Goal: Task Accomplishment & Management: Complete application form

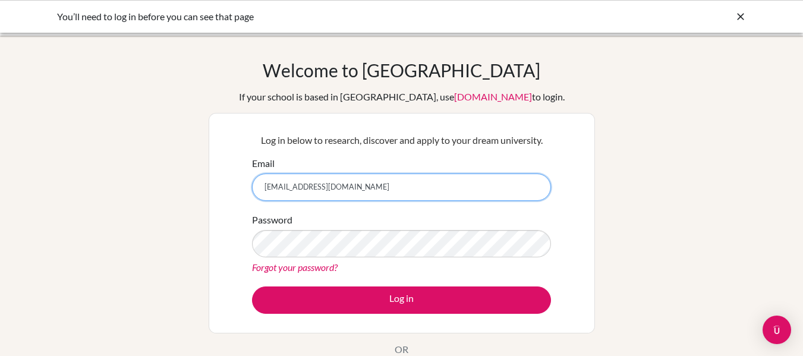
click at [406, 185] on input "[EMAIL_ADDRESS][DOMAIN_NAME]" at bounding box center [401, 187] width 299 height 27
type input "[EMAIL_ADDRESS][DOMAIN_NAME]"
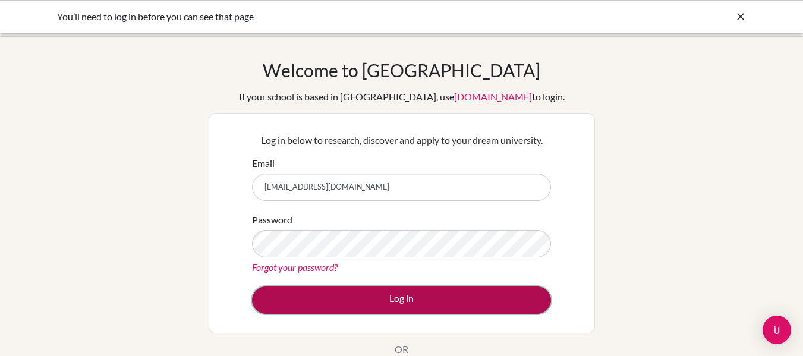
click at [411, 299] on button "Log in" at bounding box center [401, 299] width 299 height 27
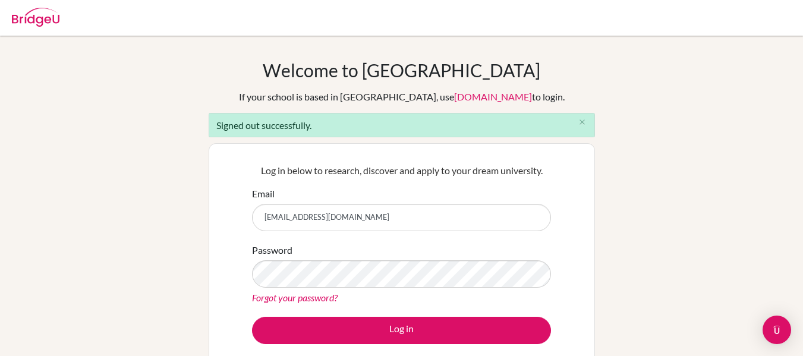
click at [307, 224] on input "[EMAIL_ADDRESS][DOMAIN_NAME]" at bounding box center [401, 217] width 299 height 27
type input "[EMAIL_ADDRESS][DOMAIN_NAME]"
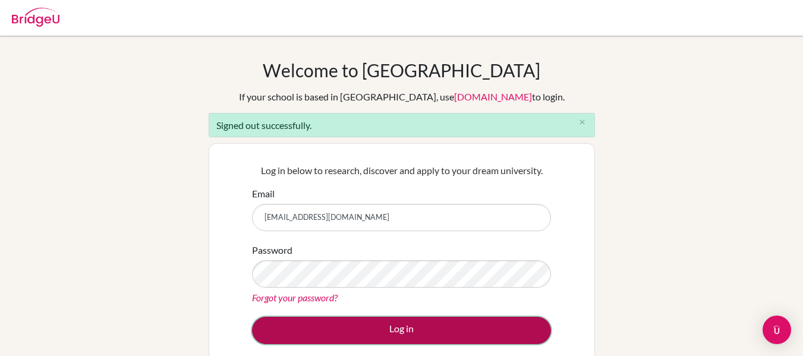
click at [424, 324] on button "Log in" at bounding box center [401, 330] width 299 height 27
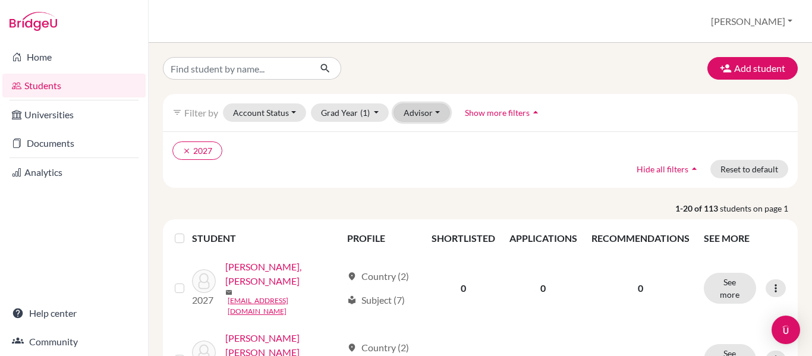
click at [431, 115] on button "Advisor" at bounding box center [421, 112] width 56 height 18
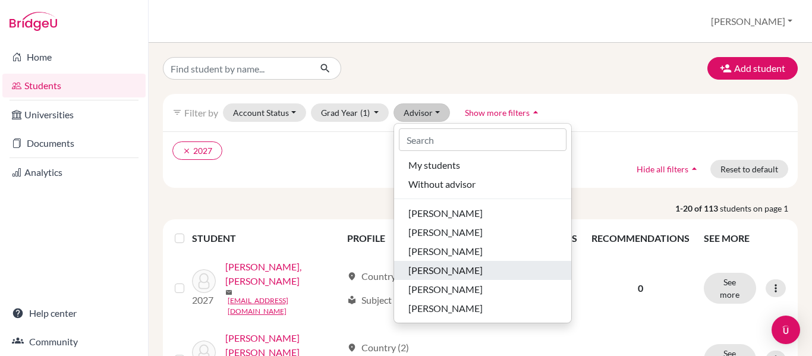
click at [462, 267] on span "Fernandez, Rene" at bounding box center [445, 270] width 74 height 14
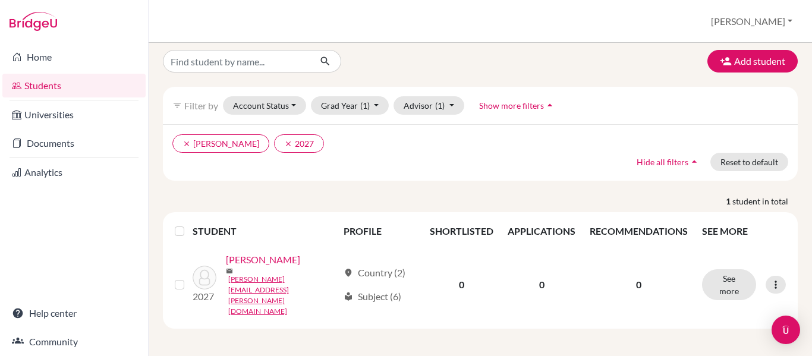
scroll to position [7, 0]
click at [453, 106] on button "Advisor (1)" at bounding box center [428, 106] width 71 height 18
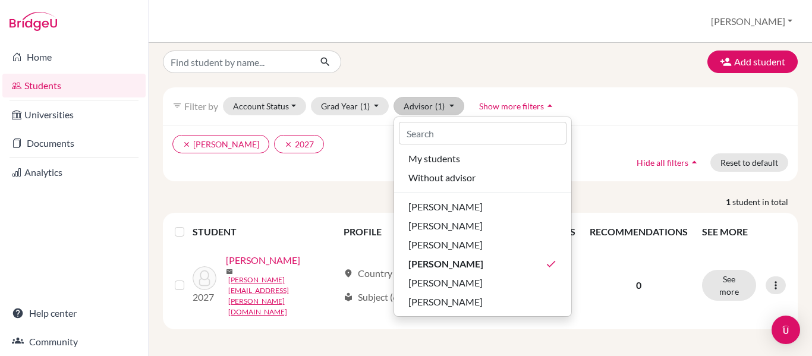
click at [646, 134] on div "clear Fernandez, Rene clear 2027 Hide all filters arrow_drop_up Reset to default" at bounding box center [480, 153] width 635 height 56
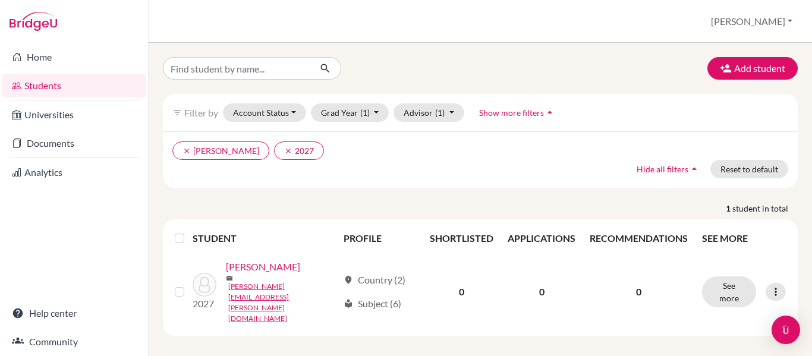
scroll to position [7, 0]
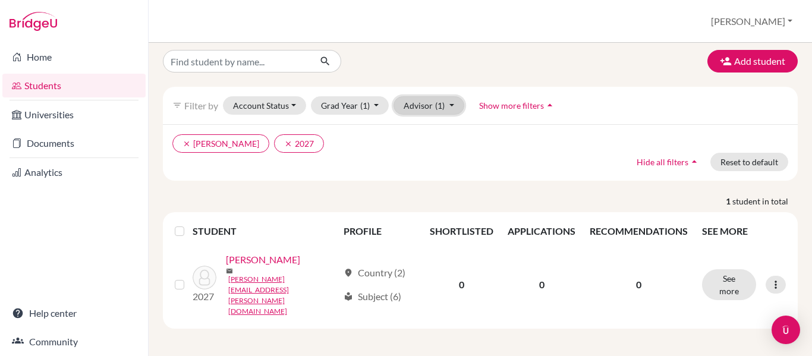
click at [447, 106] on button "Advisor (1)" at bounding box center [428, 105] width 71 height 18
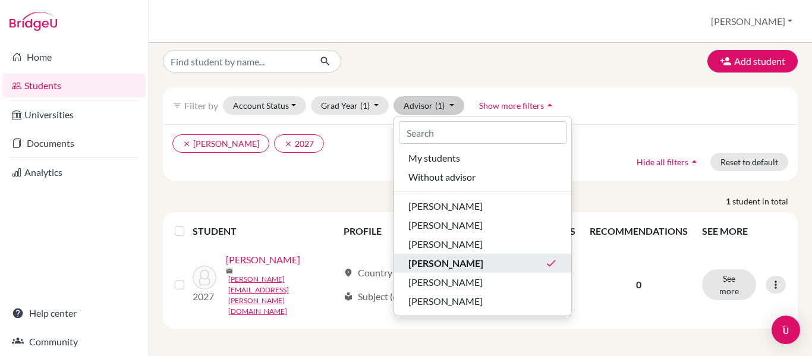
click at [474, 262] on span "Fernandez, Rene" at bounding box center [445, 263] width 75 height 14
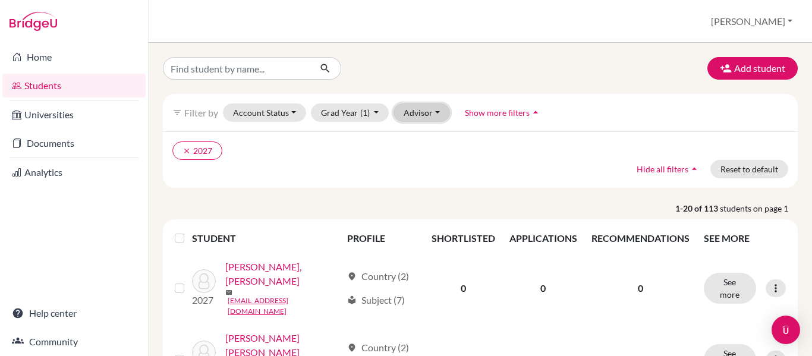
click at [436, 114] on button "Advisor" at bounding box center [421, 112] width 56 height 18
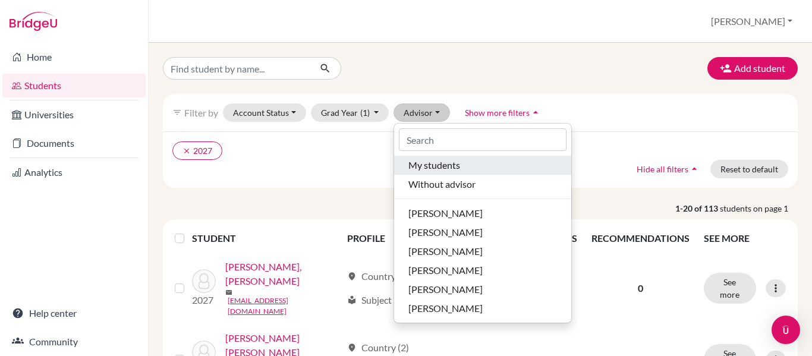
click at [493, 167] on div "My students" at bounding box center [482, 165] width 149 height 14
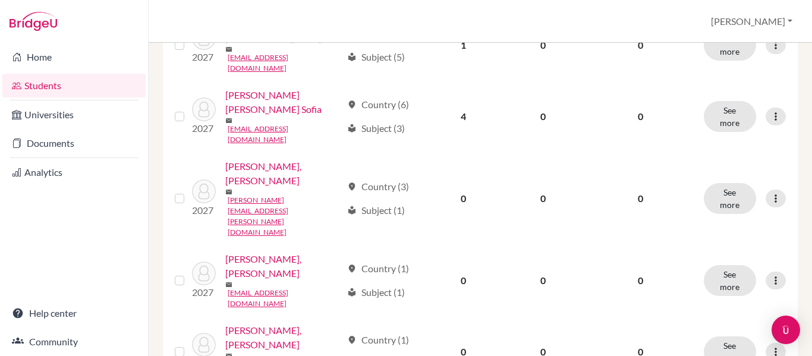
scroll to position [1109, 0]
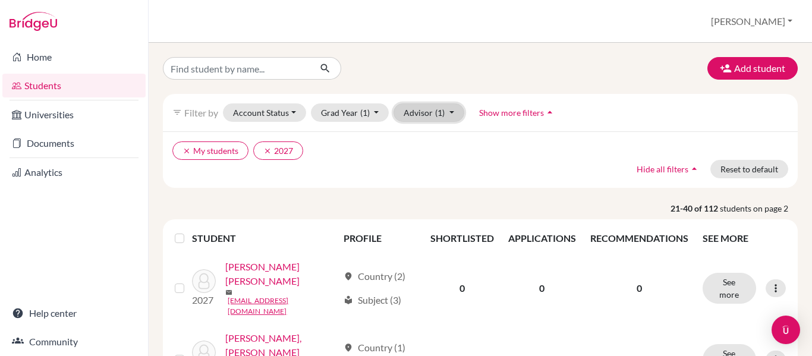
click at [449, 115] on button "Advisor (1)" at bounding box center [428, 112] width 71 height 18
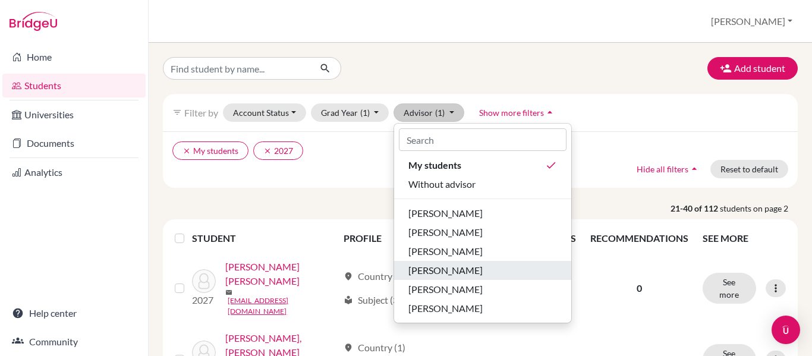
click at [465, 270] on span "Fernandez, Rene" at bounding box center [445, 270] width 74 height 14
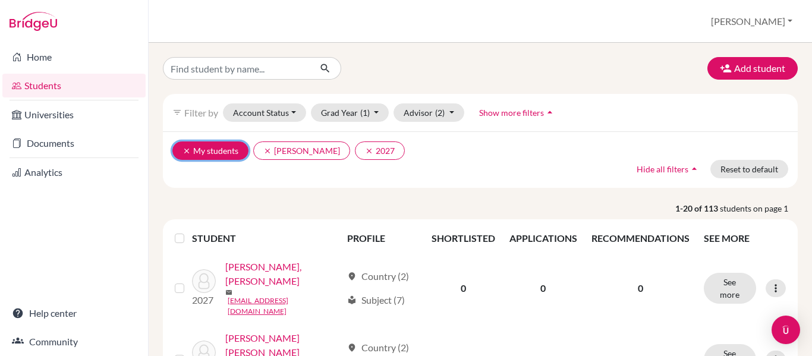
click at [192, 147] on button "clear My students" at bounding box center [210, 150] width 76 height 18
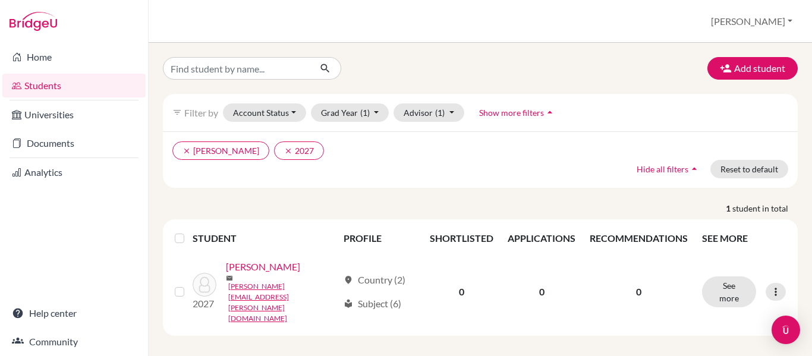
scroll to position [7, 0]
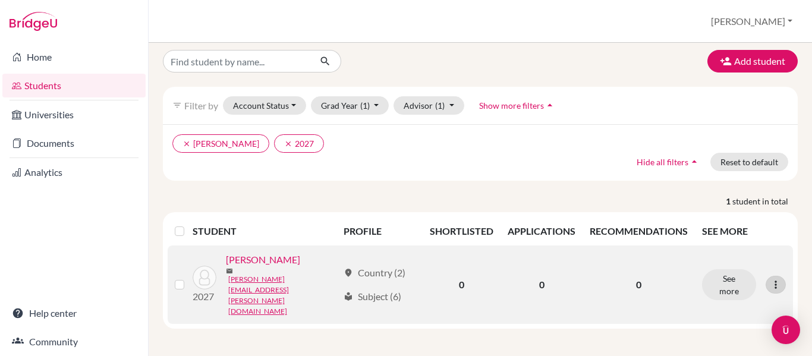
click at [770, 286] on icon at bounding box center [776, 285] width 12 height 12
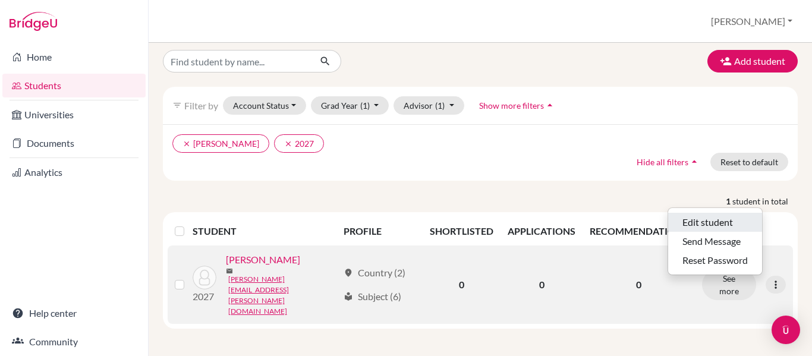
click at [735, 221] on button "Edit student" at bounding box center [715, 222] width 94 height 19
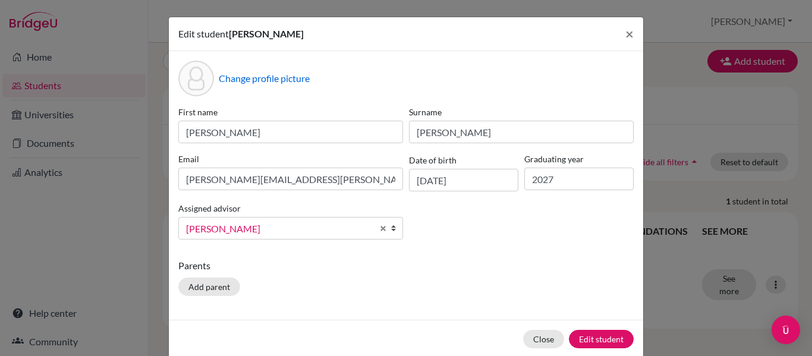
scroll to position [19, 0]
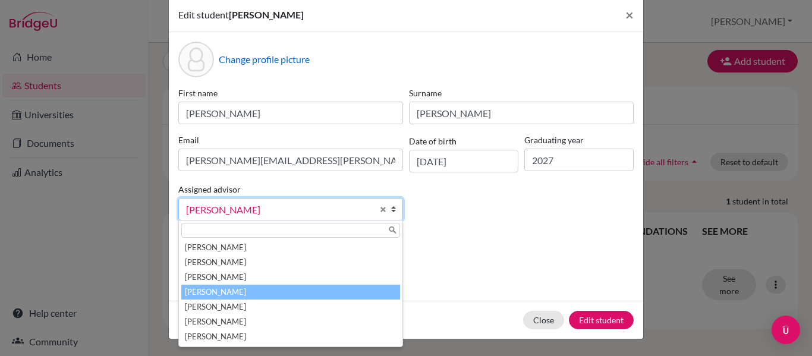
click at [390, 207] on b at bounding box center [396, 209] width 12 height 21
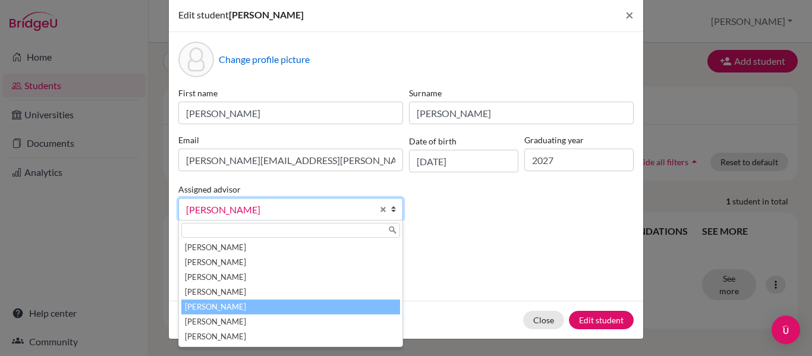
click at [243, 308] on li "Fernandez, Rene" at bounding box center [290, 307] width 219 height 15
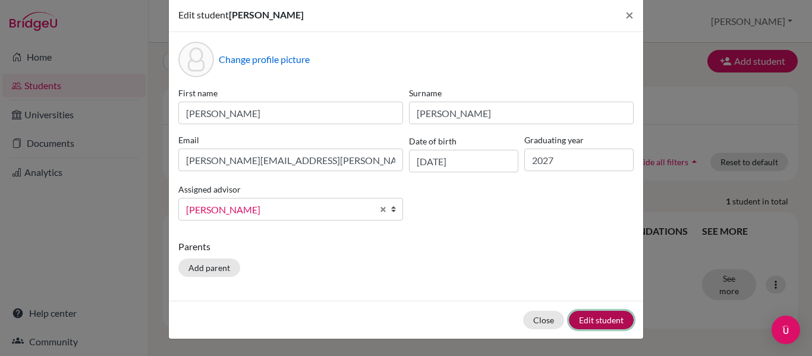
click at [598, 320] on button "Edit student" at bounding box center [601, 320] width 65 height 18
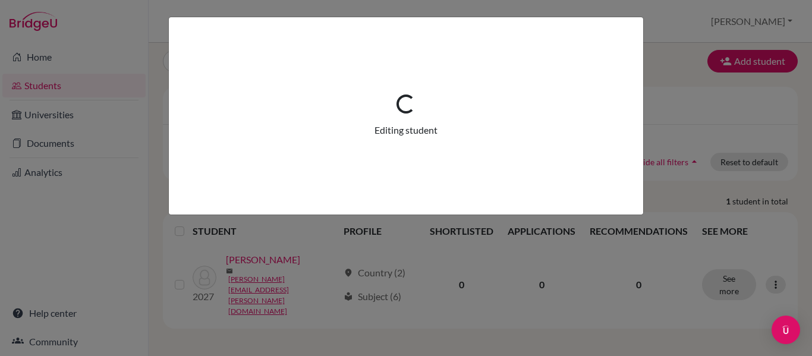
scroll to position [0, 0]
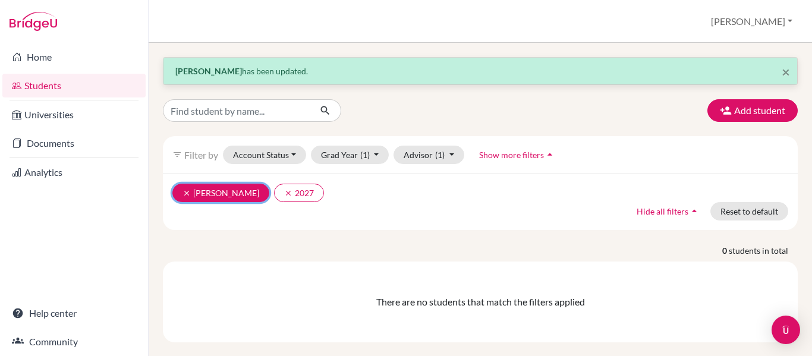
click at [189, 193] on icon "clear" at bounding box center [186, 193] width 8 height 8
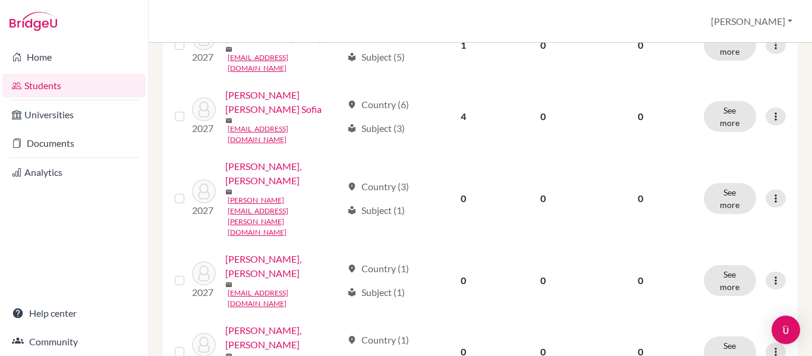
scroll to position [1151, 0]
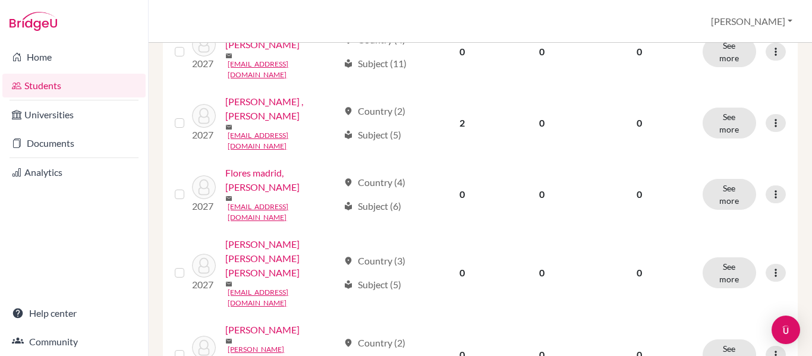
scroll to position [860, 0]
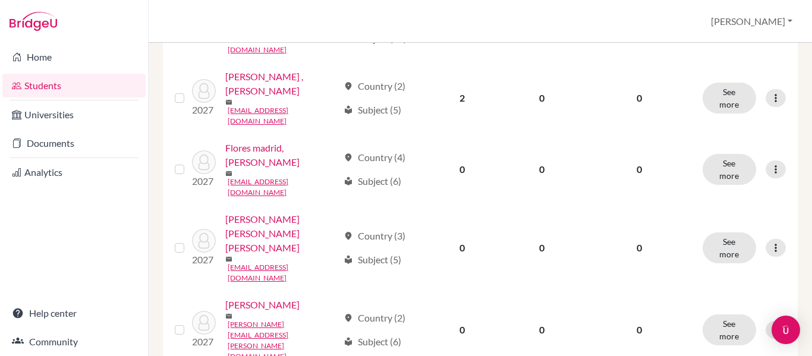
click at [528, 17] on div "Students overview Rene Profile School Settings Log out" at bounding box center [480, 21] width 663 height 43
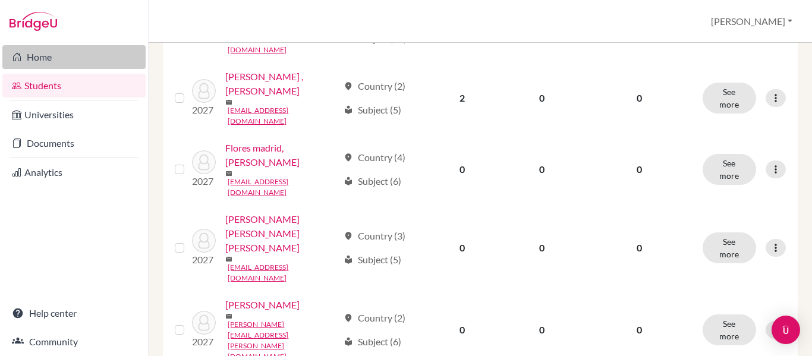
click at [76, 58] on link "Home" at bounding box center [73, 57] width 143 height 24
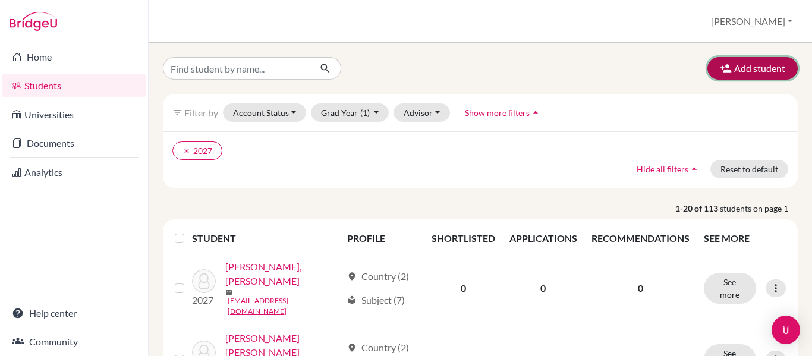
click at [732, 58] on button "Add student" at bounding box center [752, 68] width 90 height 23
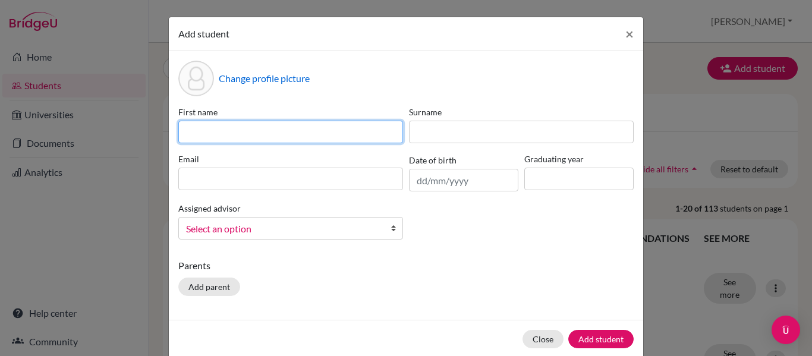
click at [281, 133] on input at bounding box center [290, 132] width 225 height 23
click at [191, 130] on input "Violeth" at bounding box center [290, 132] width 225 height 23
click at [196, 134] on input "Vaoleth" at bounding box center [290, 132] width 225 height 23
type input "Valloleth"
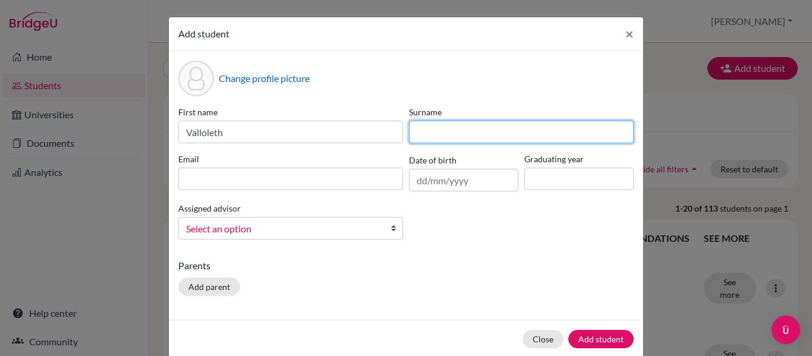
click at [429, 133] on input at bounding box center [521, 132] width 225 height 23
type input "Ortiz"
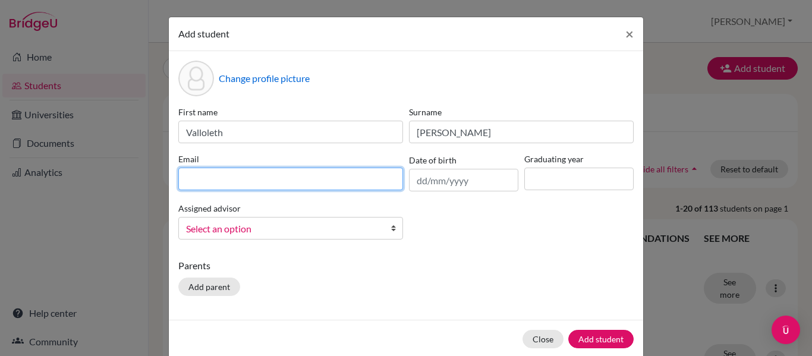
click at [318, 181] on input at bounding box center [290, 179] width 225 height 23
type input "vortiz@happydaysfreedom.com"
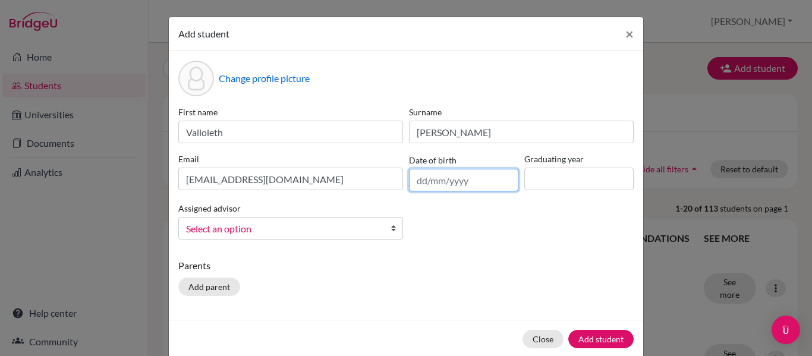
click at [463, 182] on input "text" at bounding box center [463, 180] width 109 height 23
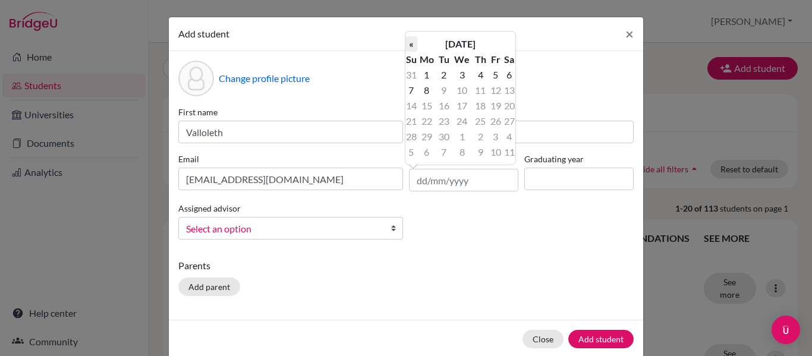
click at [411, 45] on th "«" at bounding box center [411, 43] width 12 height 15
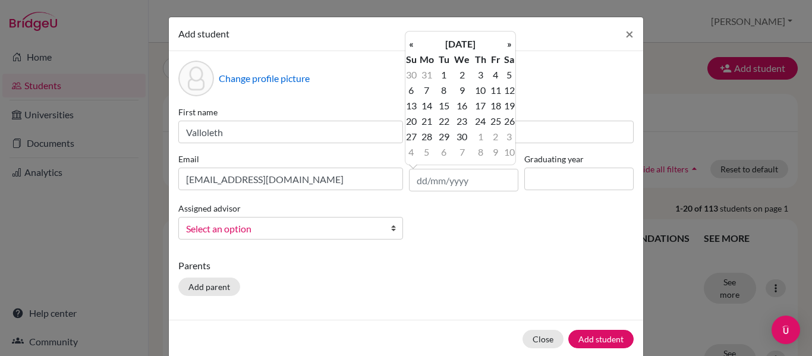
click at [411, 45] on th "«" at bounding box center [411, 43] width 12 height 15
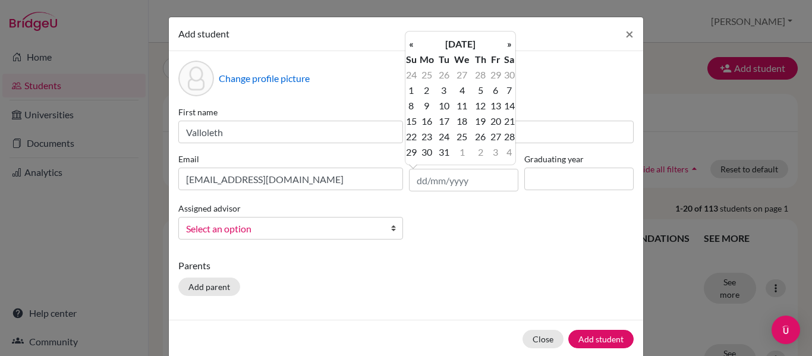
click at [411, 45] on th "«" at bounding box center [411, 43] width 12 height 15
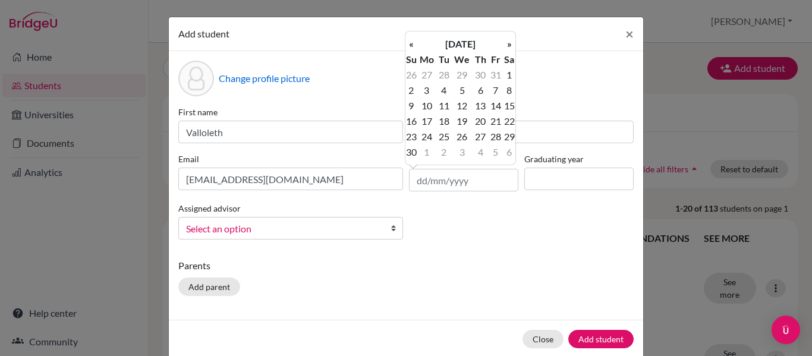
click at [411, 45] on th "«" at bounding box center [411, 43] width 12 height 15
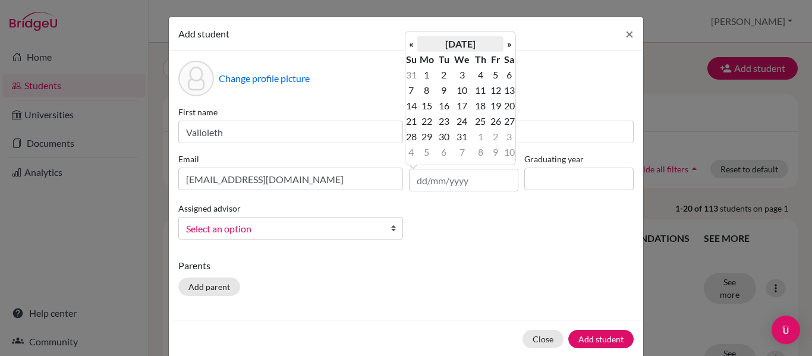
click at [456, 42] on th "January 2024" at bounding box center [460, 43] width 86 height 15
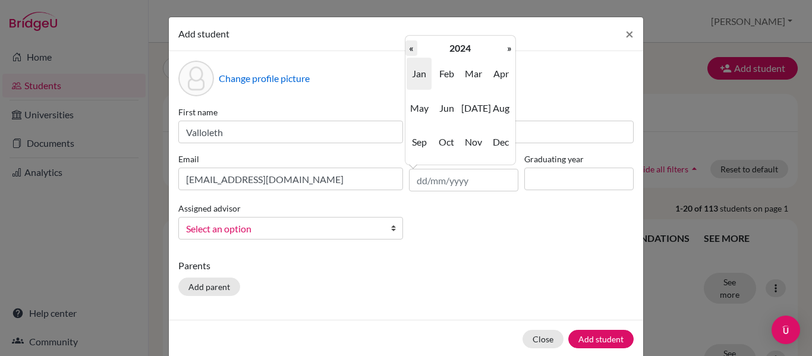
click at [415, 51] on th "«" at bounding box center [411, 47] width 12 height 15
click at [405, 51] on th "«" at bounding box center [411, 47] width 12 height 15
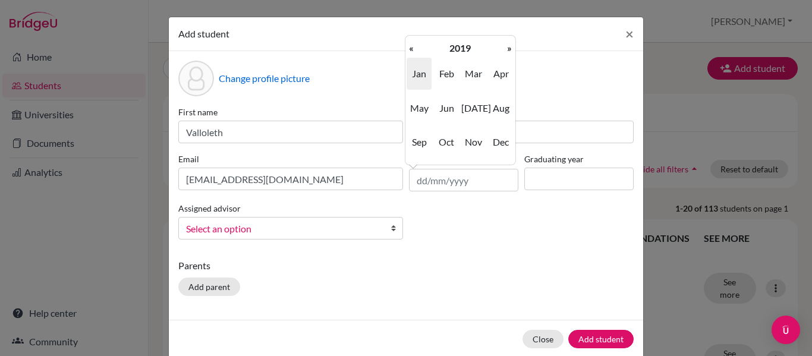
click at [405, 51] on th "«" at bounding box center [411, 47] width 12 height 15
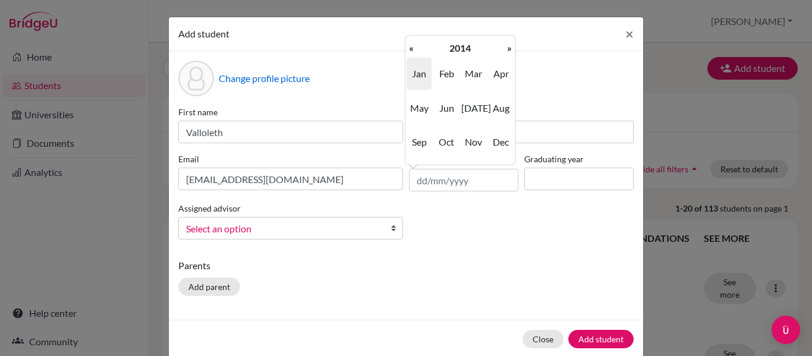
click at [405, 51] on th "«" at bounding box center [411, 47] width 12 height 15
click at [474, 139] on span "Nov" at bounding box center [473, 142] width 25 height 32
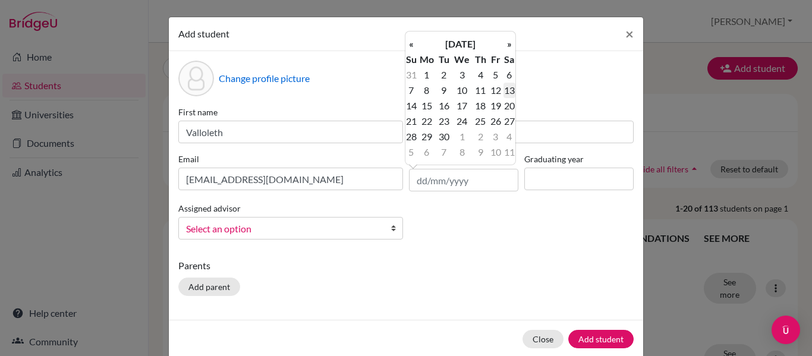
click at [508, 92] on td "13" at bounding box center [509, 90] width 12 height 15
type input "13/11/2010"
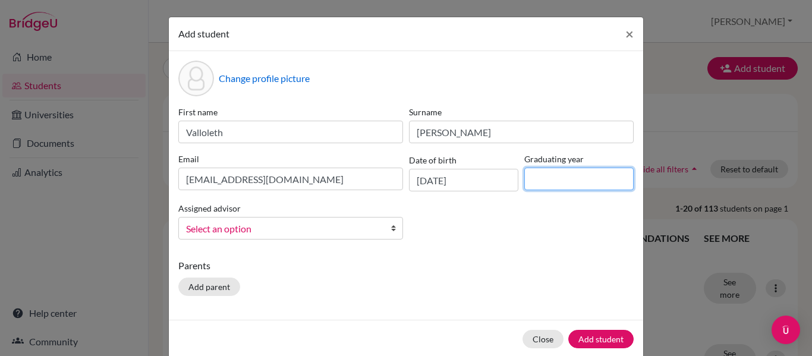
click at [552, 183] on input at bounding box center [578, 179] width 109 height 23
type input "2027"
click at [320, 235] on span "Select an option" at bounding box center [283, 228] width 194 height 15
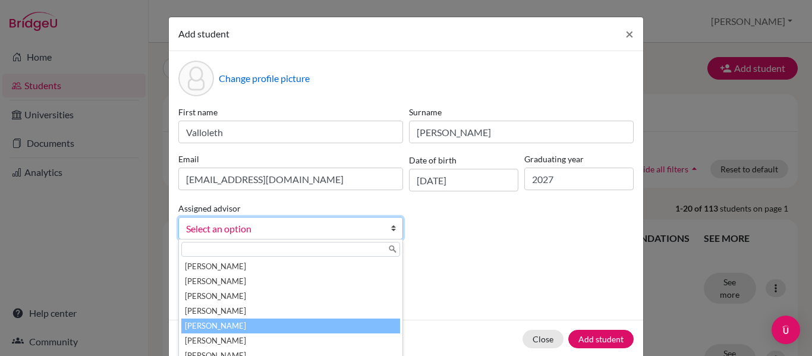
click at [238, 324] on li "Fernandez, Rene" at bounding box center [290, 326] width 219 height 15
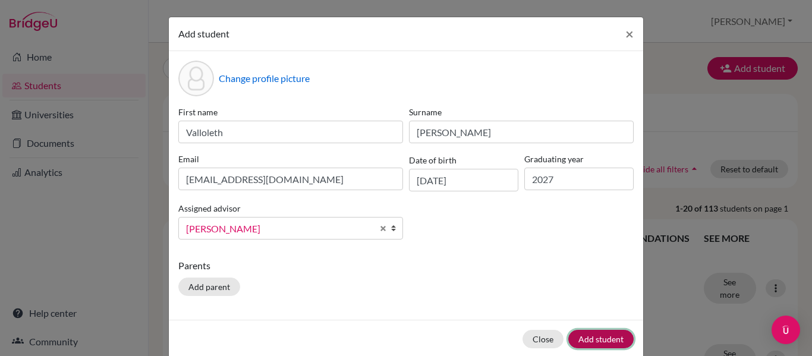
click at [596, 338] on button "Add student" at bounding box center [600, 339] width 65 height 18
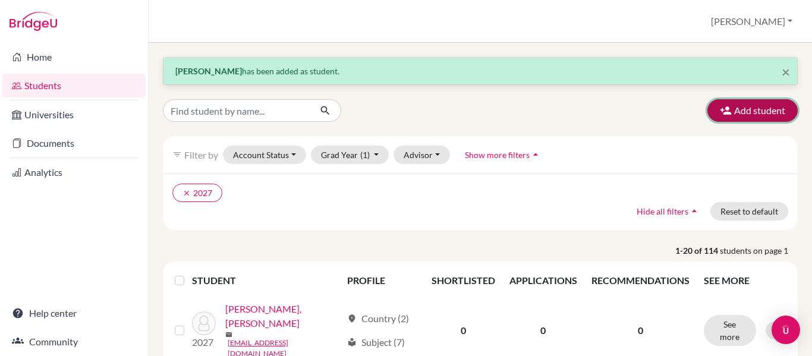
click at [732, 109] on button "Add student" at bounding box center [752, 110] width 90 height 23
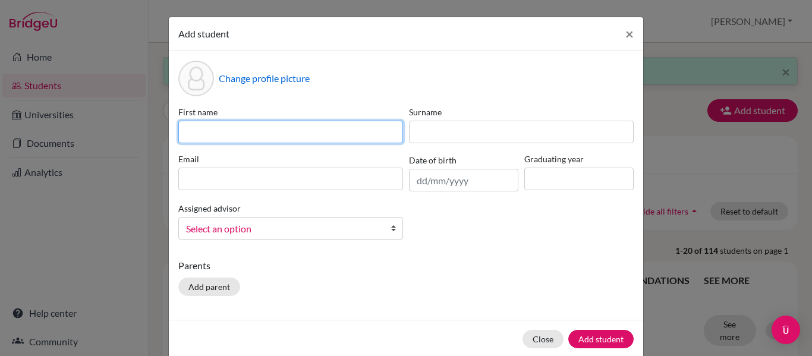
click at [282, 131] on input at bounding box center [290, 132] width 225 height 23
type input "Gabriel"
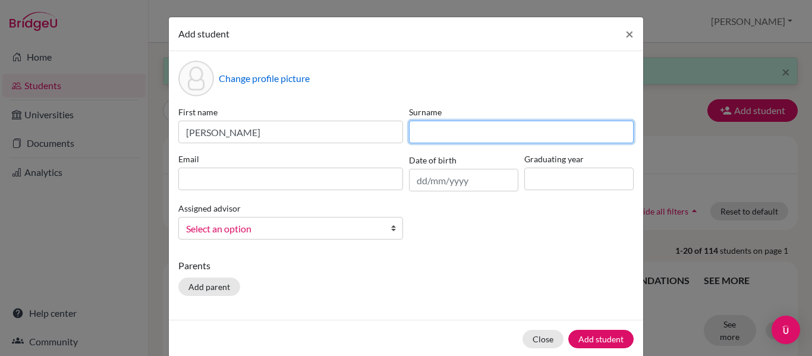
click at [436, 133] on input at bounding box center [521, 132] width 225 height 23
type input "Machado"
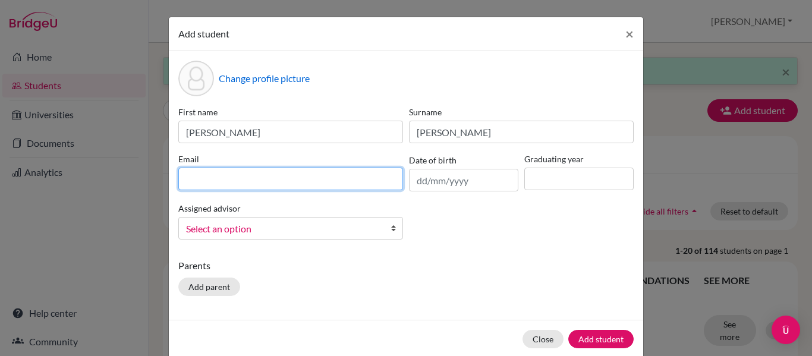
click at [353, 176] on input at bounding box center [290, 179] width 225 height 23
type input "gamachado@happydaysfreedom.com"
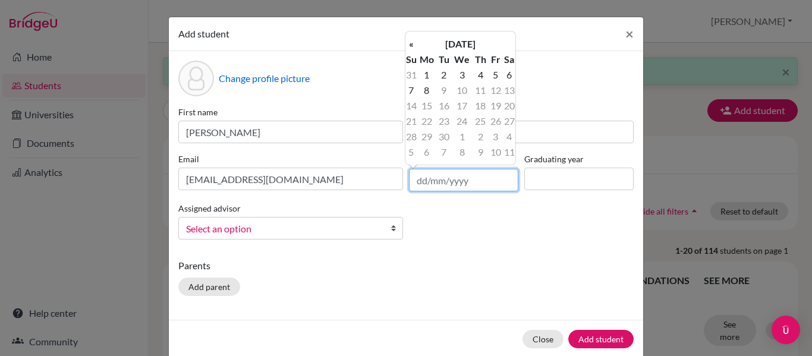
click at [450, 179] on input "text" at bounding box center [463, 180] width 109 height 23
click at [483, 45] on th "September 2025" at bounding box center [460, 43] width 86 height 15
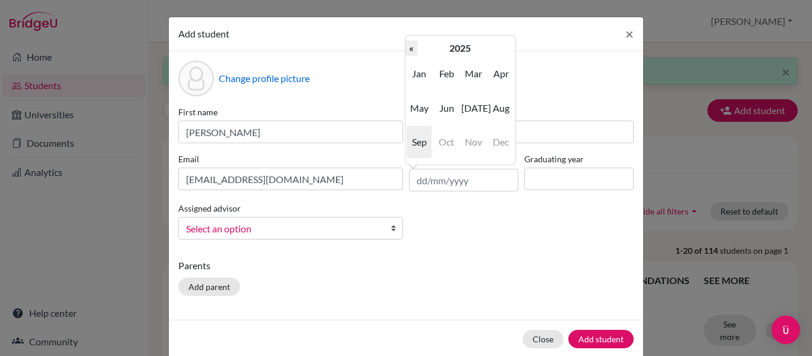
click at [411, 49] on th "«" at bounding box center [411, 47] width 12 height 15
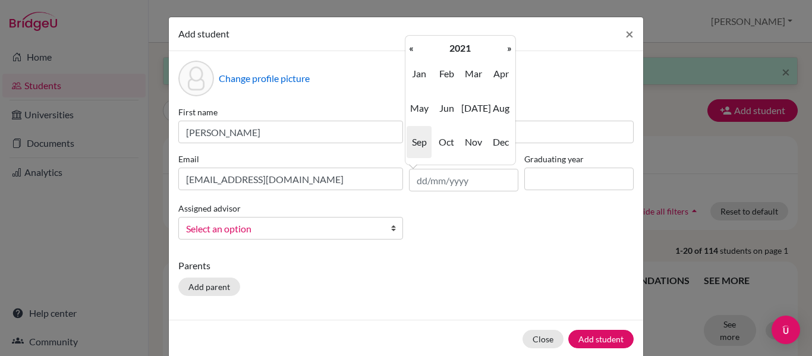
click at [411, 49] on th "«" at bounding box center [411, 47] width 12 height 15
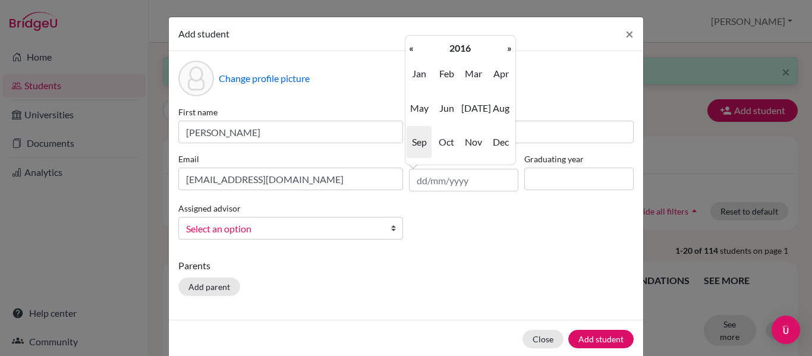
click at [411, 49] on th "«" at bounding box center [411, 47] width 12 height 15
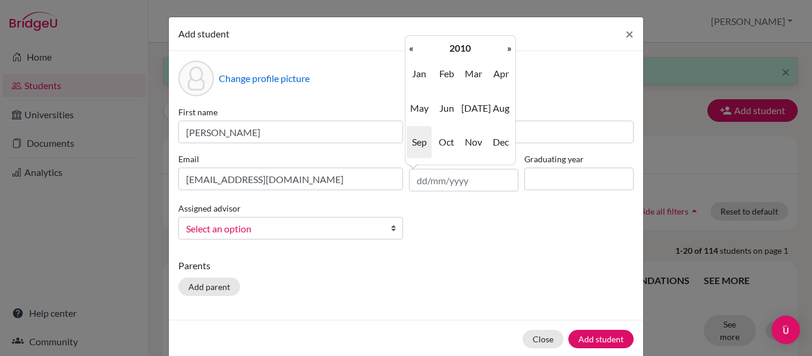
click at [411, 49] on th "«" at bounding box center [411, 47] width 12 height 15
click at [512, 52] on th "»" at bounding box center [509, 47] width 12 height 15
click at [452, 109] on span "Jun" at bounding box center [446, 108] width 25 height 32
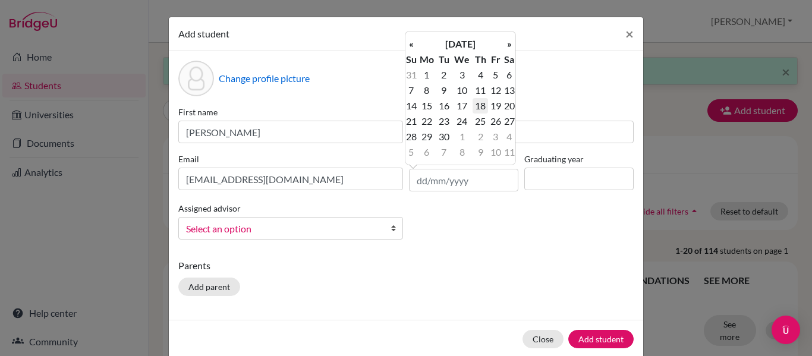
click at [482, 109] on td "18" at bounding box center [479, 105] width 15 height 15
type input "18/06/2009"
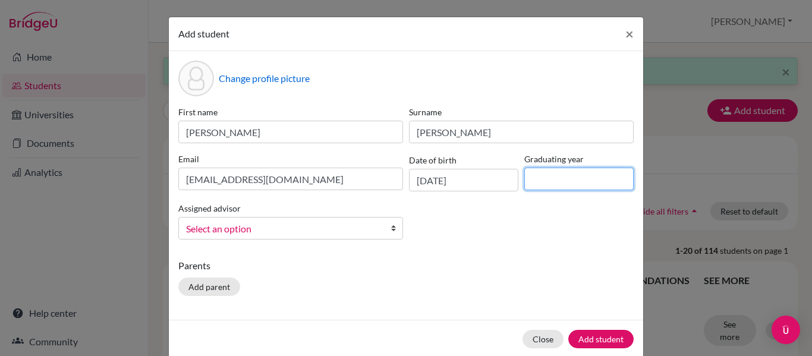
click at [544, 179] on input at bounding box center [578, 179] width 109 height 23
type input "2017"
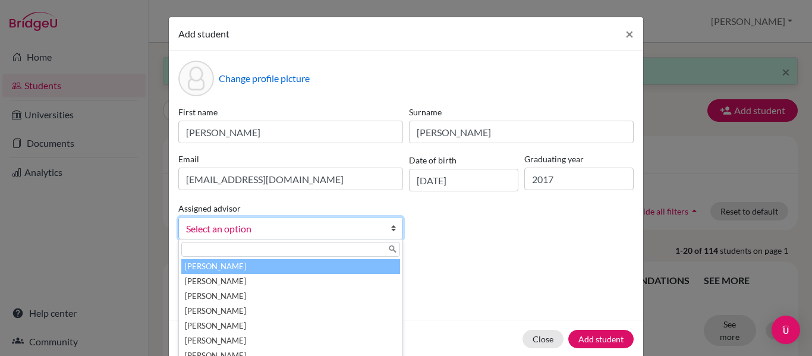
click at [390, 224] on b at bounding box center [396, 228] width 12 height 21
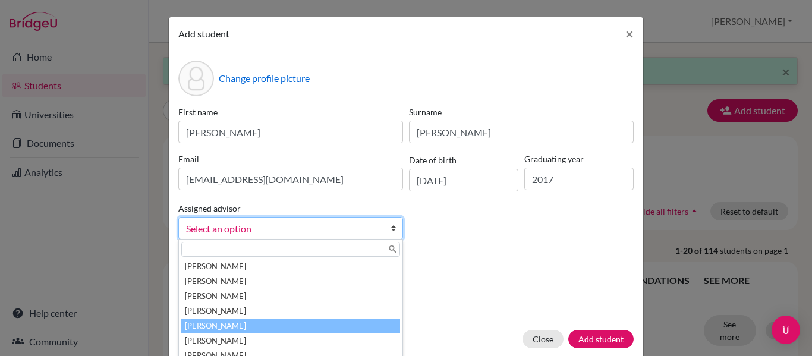
click at [243, 326] on li "Fernandez, Rene" at bounding box center [290, 326] width 219 height 15
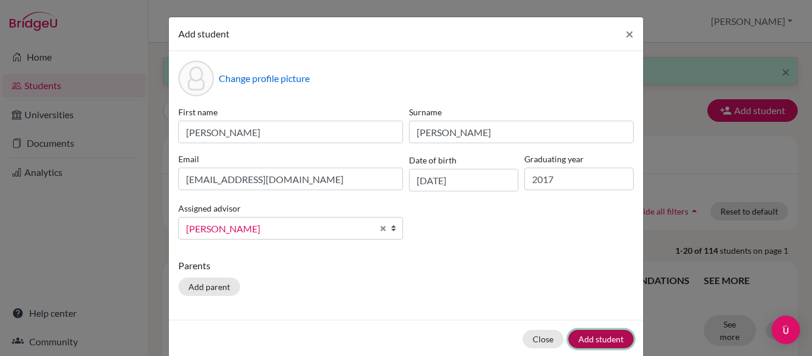
click at [599, 340] on button "Add student" at bounding box center [600, 339] width 65 height 18
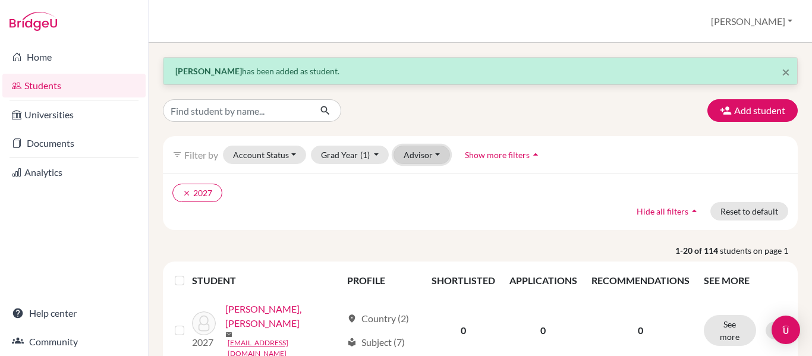
click at [433, 160] on button "Advisor" at bounding box center [421, 155] width 56 height 18
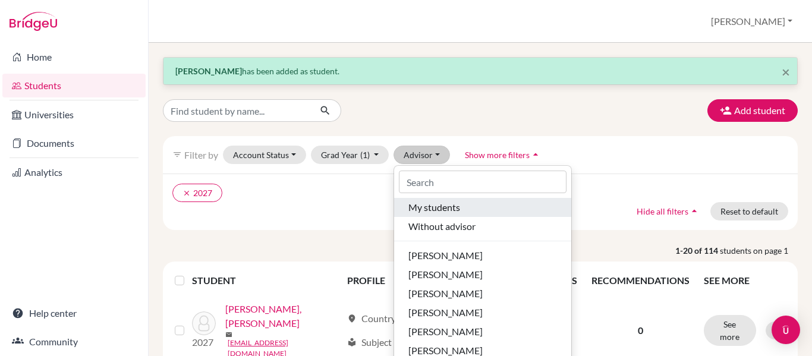
click at [445, 210] on span "My students" at bounding box center [434, 207] width 52 height 14
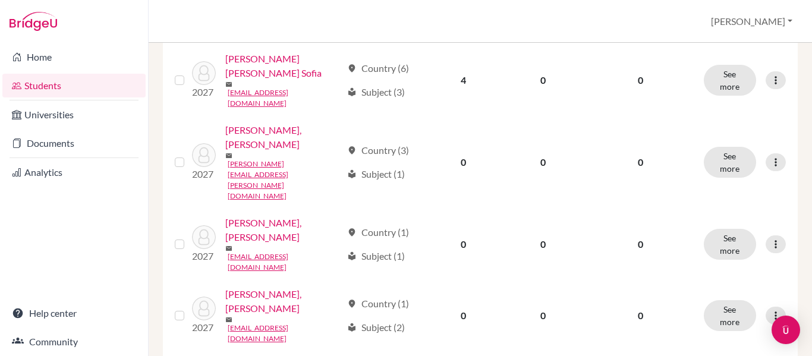
scroll to position [1151, 0]
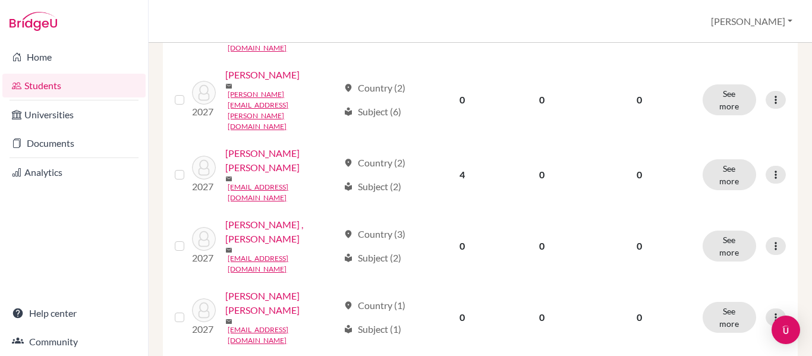
scroll to position [1138, 0]
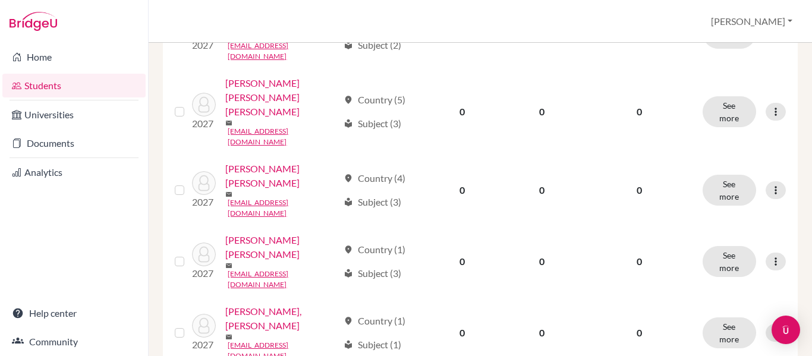
scroll to position [1163, 0]
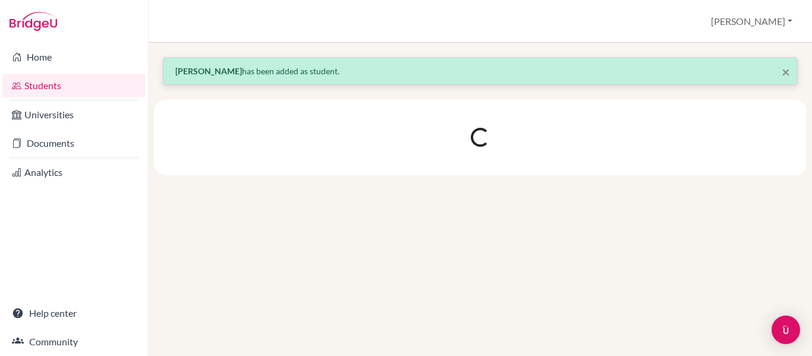
scroll to position [0, 0]
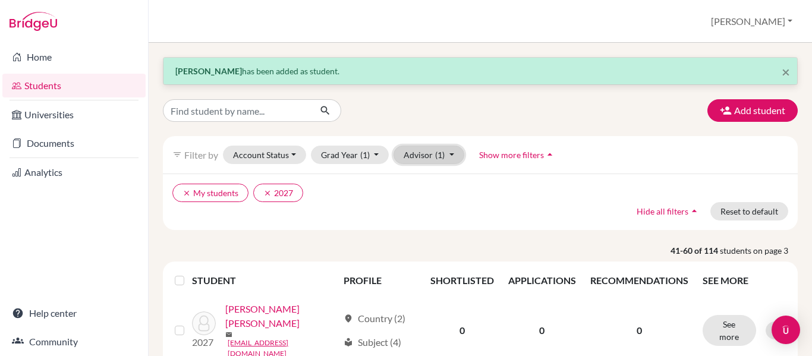
click at [451, 154] on button "Advisor (1)" at bounding box center [428, 155] width 71 height 18
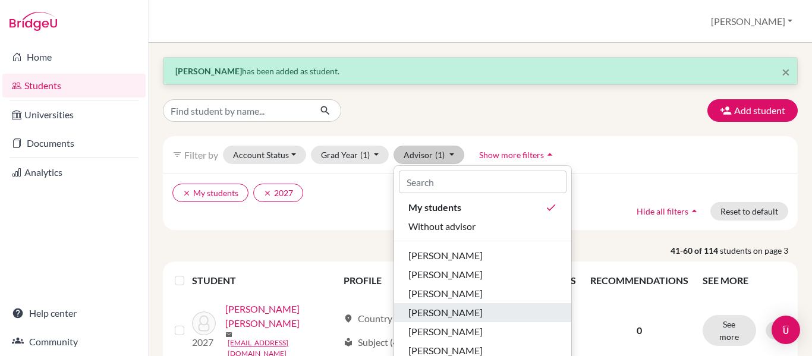
click at [436, 308] on span "Fernandez, Rene" at bounding box center [445, 312] width 74 height 14
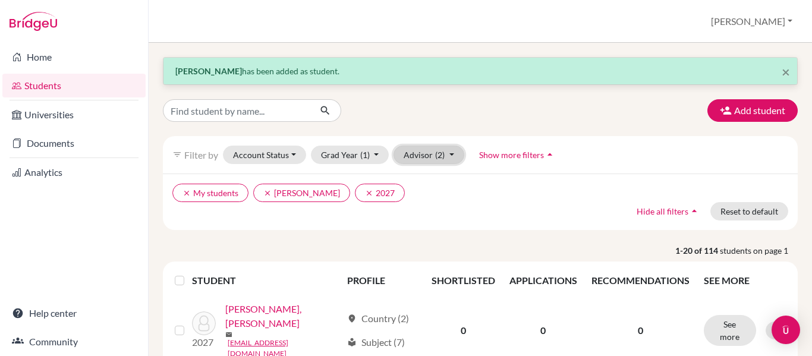
click at [427, 158] on button "Advisor (2)" at bounding box center [428, 155] width 71 height 18
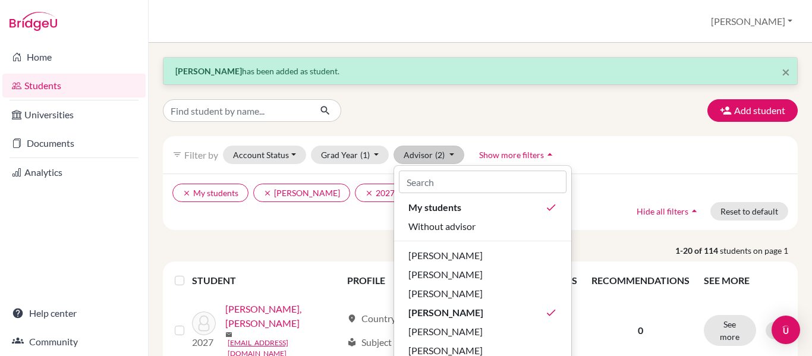
click at [301, 219] on div "clear My students clear Fernandez, Rene clear 2027 Hide all filters arrow_drop_…" at bounding box center [480, 202] width 635 height 56
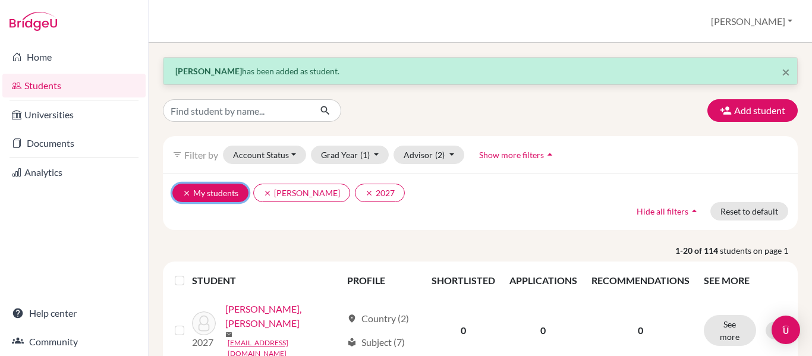
click at [185, 194] on icon "clear" at bounding box center [186, 193] width 8 height 8
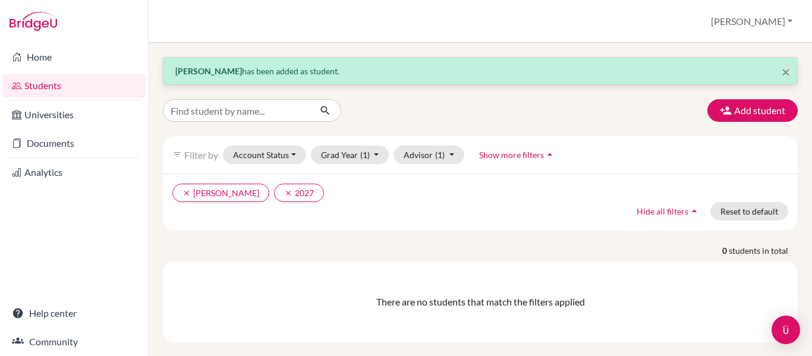
scroll to position [1, 0]
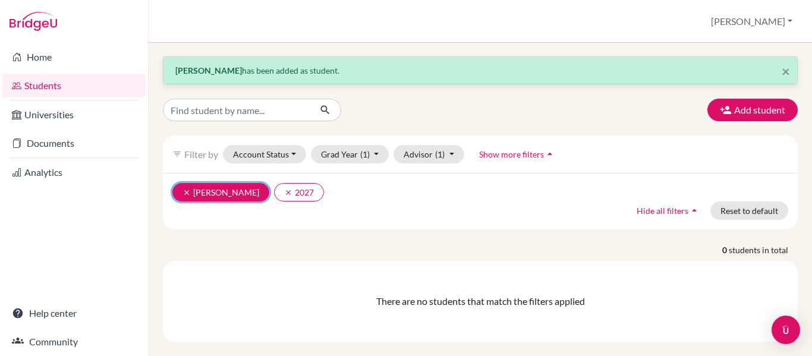
click at [184, 187] on button "clear Fernandez, Rene" at bounding box center [220, 192] width 97 height 18
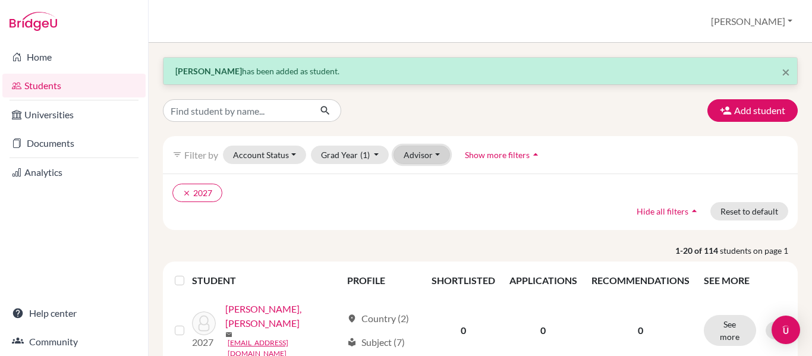
click at [436, 153] on button "Advisor" at bounding box center [421, 155] width 56 height 18
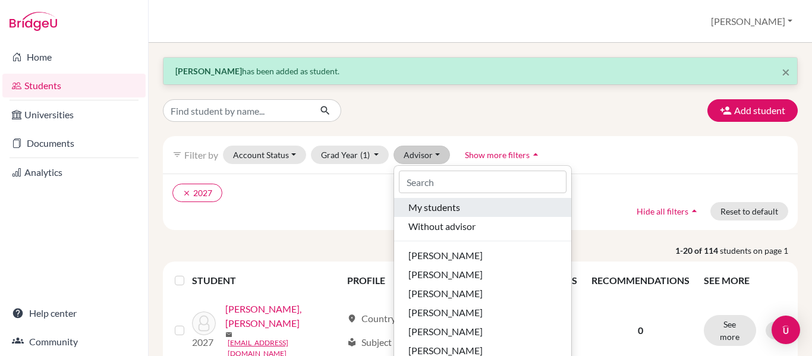
click at [437, 212] on span "My students" at bounding box center [434, 207] width 52 height 14
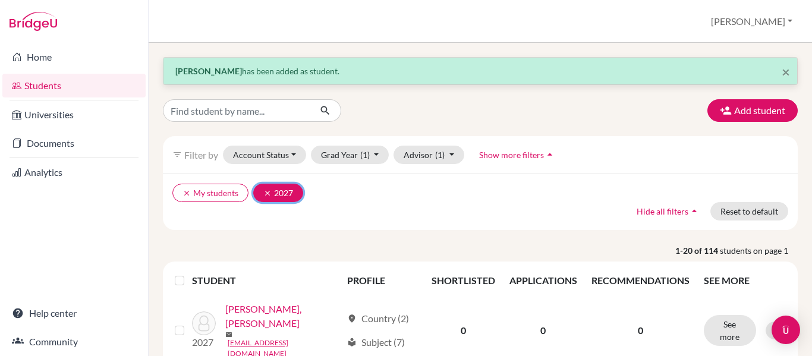
click at [266, 194] on icon "clear" at bounding box center [267, 193] width 8 height 8
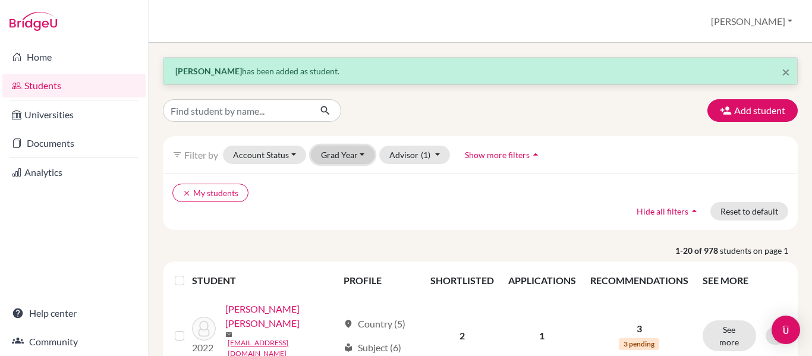
click at [364, 153] on button "Grad Year" at bounding box center [343, 155] width 64 height 18
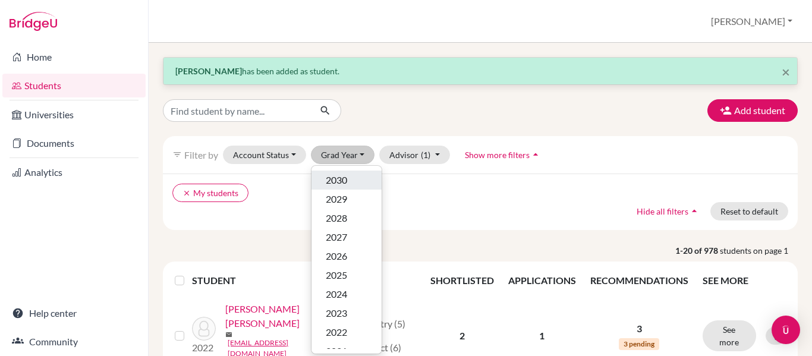
click at [353, 184] on div "2030" at bounding box center [347, 180] width 42 height 14
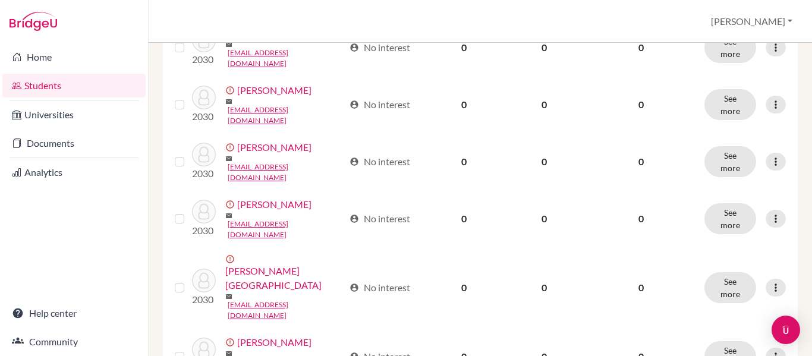
scroll to position [1089, 0]
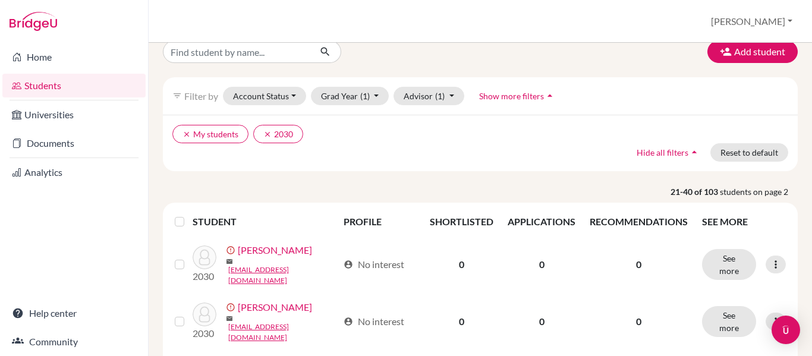
scroll to position [51, 0]
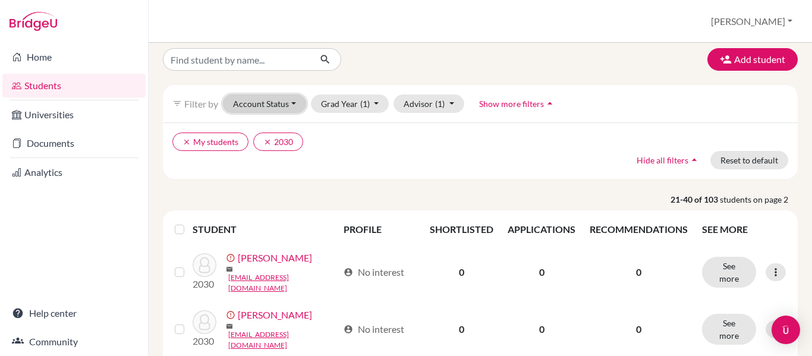
click at [296, 104] on button "Account Status" at bounding box center [264, 103] width 83 height 18
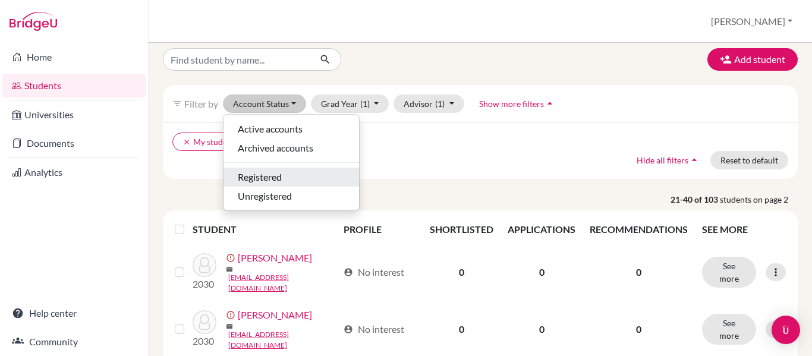
click at [280, 179] on span "Registered" at bounding box center [260, 177] width 44 height 14
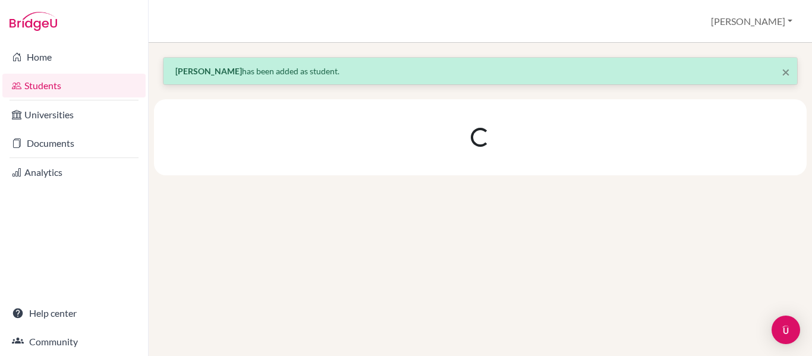
scroll to position [0, 0]
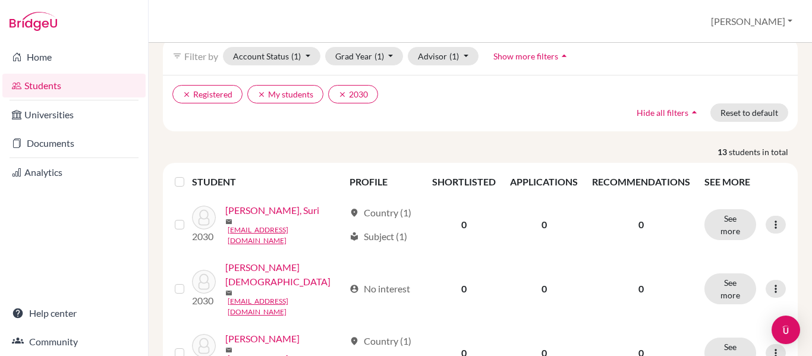
scroll to position [100, 0]
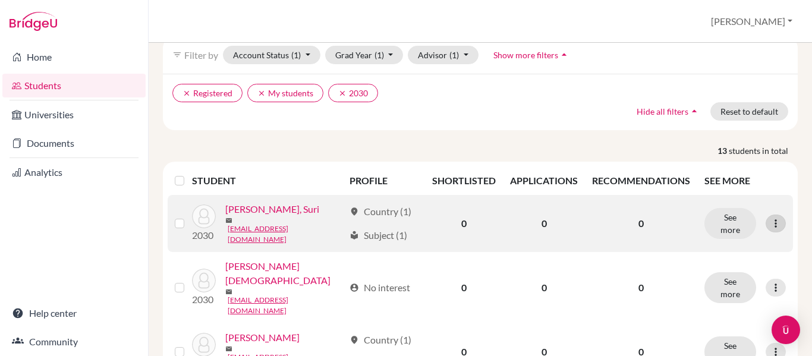
click at [765, 221] on div at bounding box center [775, 224] width 20 height 18
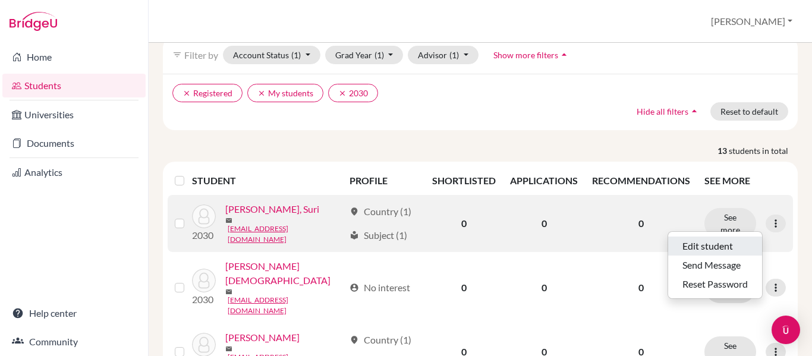
click at [726, 244] on button "Edit student" at bounding box center [715, 246] width 94 height 19
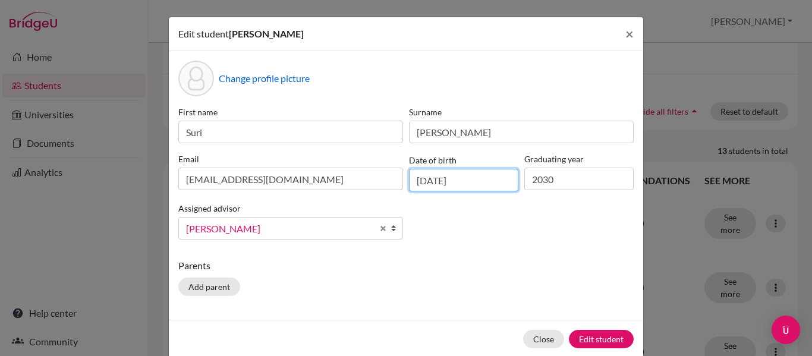
click at [460, 183] on input "07/08/2011" at bounding box center [463, 180] width 109 height 23
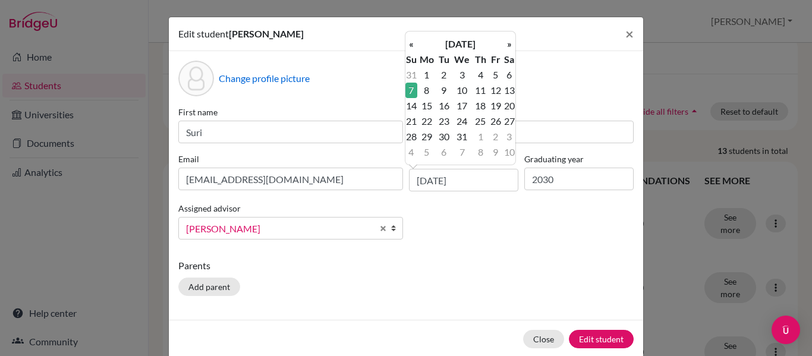
click at [528, 218] on div "First name Suri Surname Aguilera Email saguilera@happydaysfreedom.com Date of b…" at bounding box center [405, 177] width 461 height 143
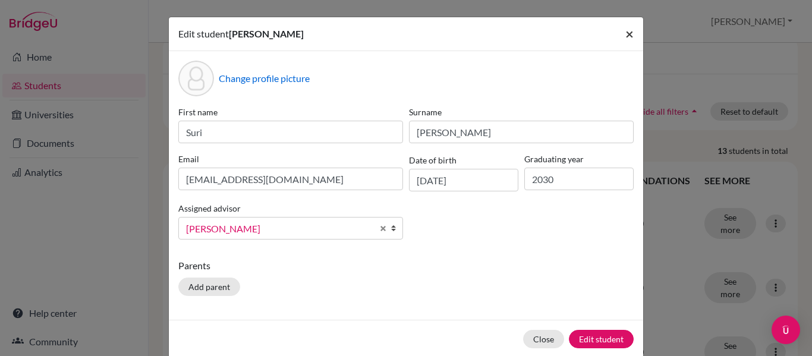
click at [625, 37] on span "×" at bounding box center [629, 33] width 8 height 17
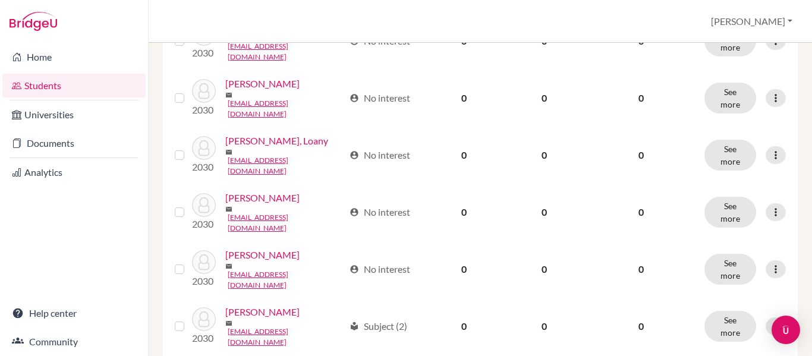
scroll to position [652, 0]
